Goal: Task Accomplishment & Management: Complete application form

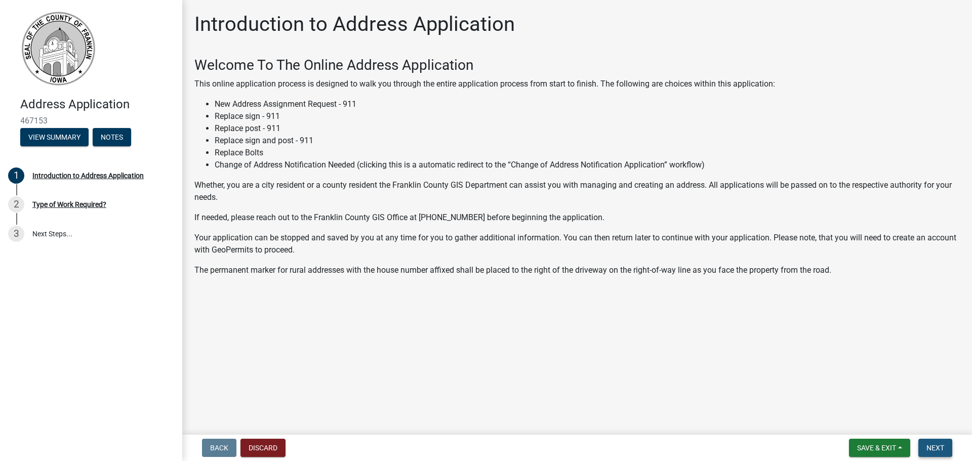
click at [945, 448] on button "Next" at bounding box center [935, 448] width 34 height 18
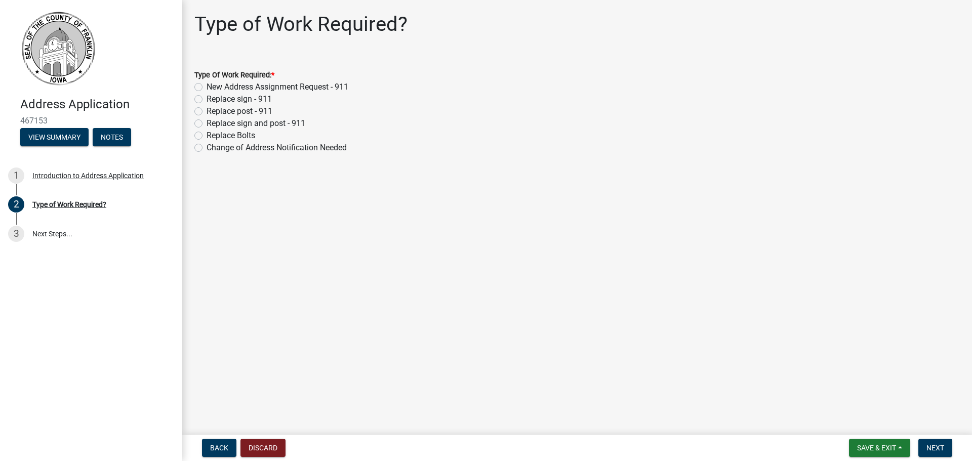
click at [207, 87] on label "New Address Assignment Request - 911" at bounding box center [278, 87] width 142 height 12
click at [207, 87] on input "New Address Assignment Request - 911" at bounding box center [210, 84] width 7 height 7
radio input "true"
click at [926, 446] on span "Next" at bounding box center [935, 448] width 18 height 8
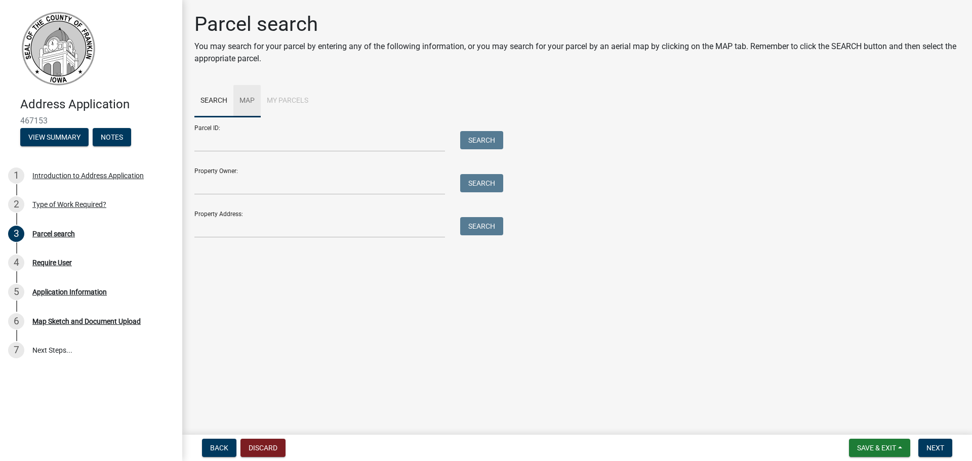
click at [250, 103] on link "Map" at bounding box center [246, 101] width 27 height 32
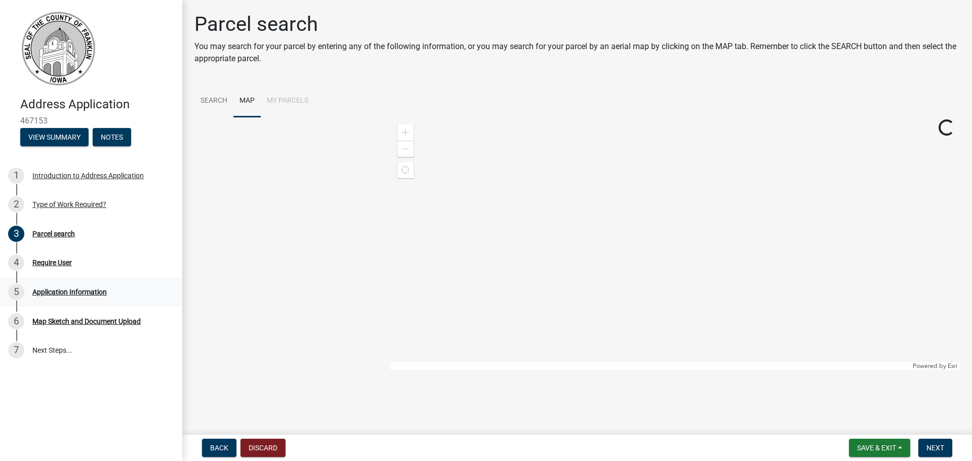
click at [86, 285] on div "5 Application Information" at bounding box center [87, 292] width 158 height 16
click at [937, 453] on button "Next" at bounding box center [935, 448] width 34 height 18
click at [211, 107] on link "Search" at bounding box center [213, 101] width 39 height 32
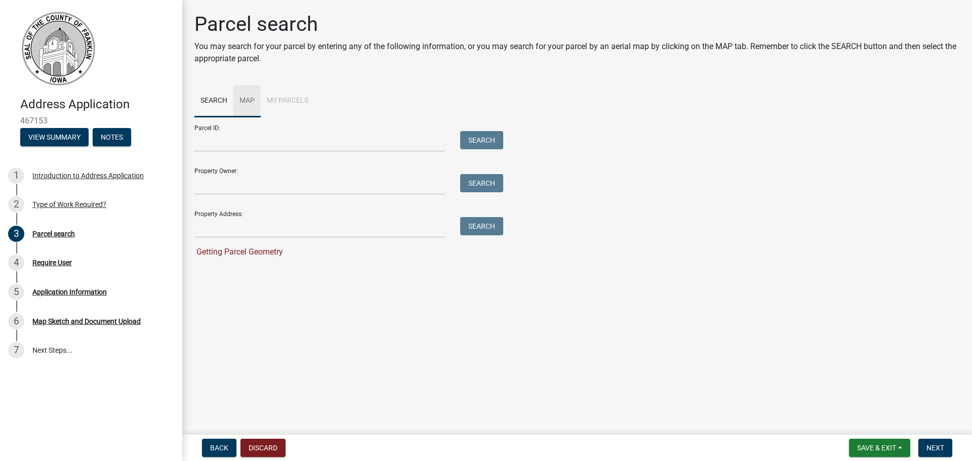
click at [238, 102] on link "Map" at bounding box center [246, 101] width 27 height 32
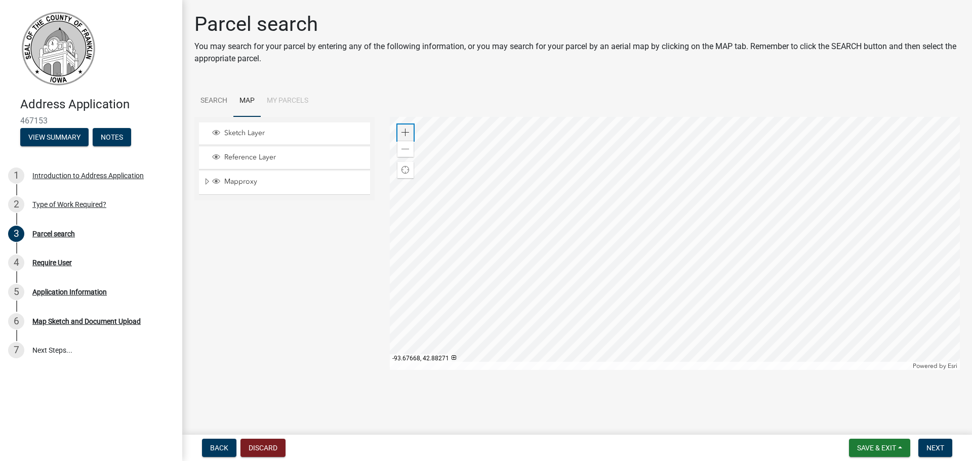
click at [410, 135] on div "Zoom in" at bounding box center [405, 133] width 16 height 16
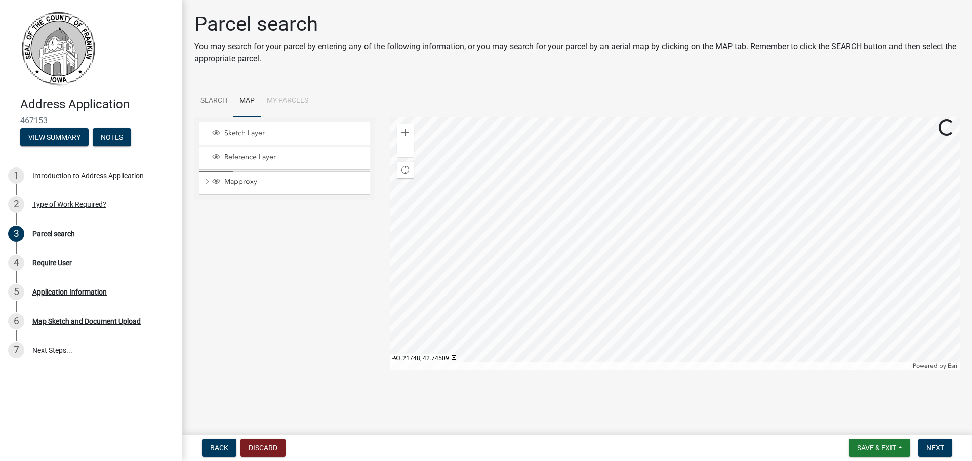
click at [802, 230] on div at bounding box center [675, 243] width 570 height 253
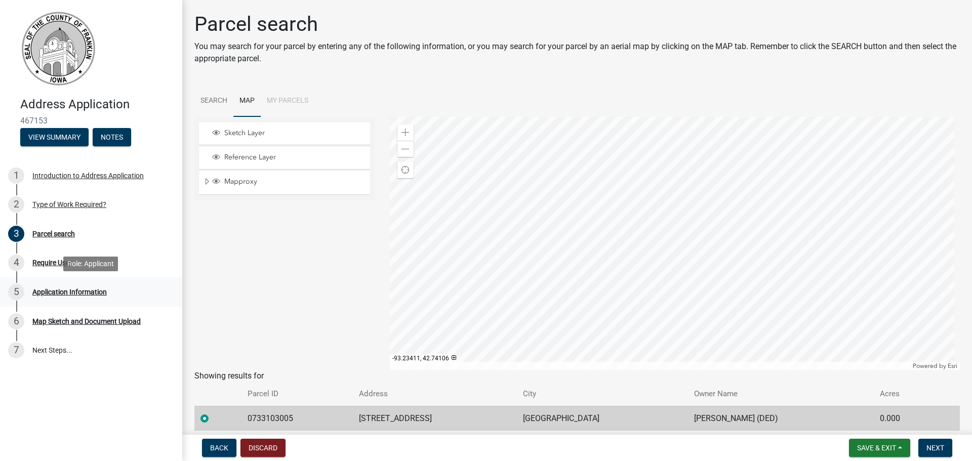
click at [85, 290] on div "Application Information" at bounding box center [69, 291] width 74 height 7
click at [18, 290] on div "5" at bounding box center [16, 292] width 16 height 16
click at [932, 440] on button "Next" at bounding box center [935, 448] width 34 height 18
